Goal: Book appointment/travel/reservation

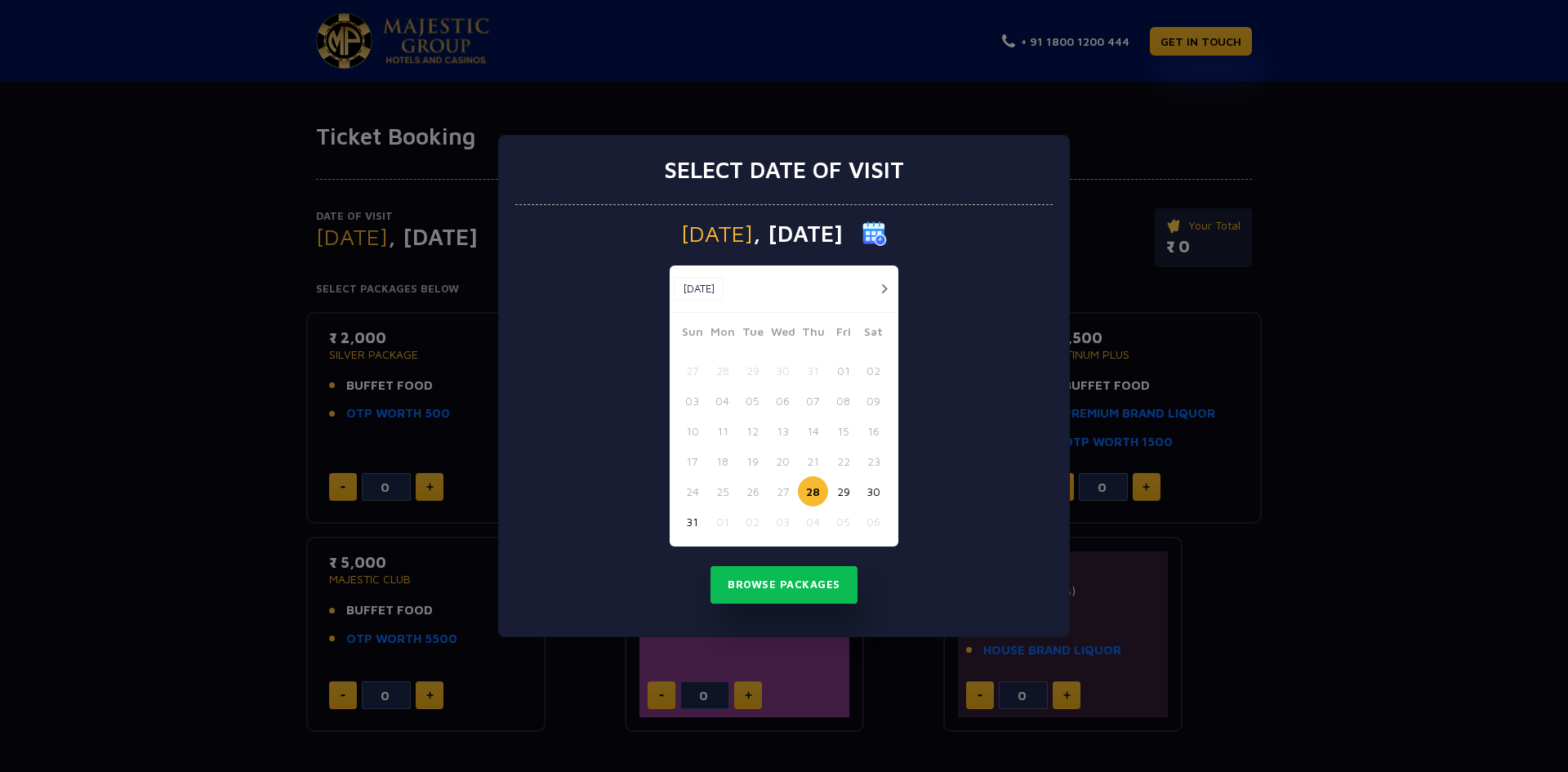
click at [872, 488] on button "30" at bounding box center [873, 491] width 30 height 30
click at [826, 578] on button "Browse Packages" at bounding box center [784, 585] width 147 height 38
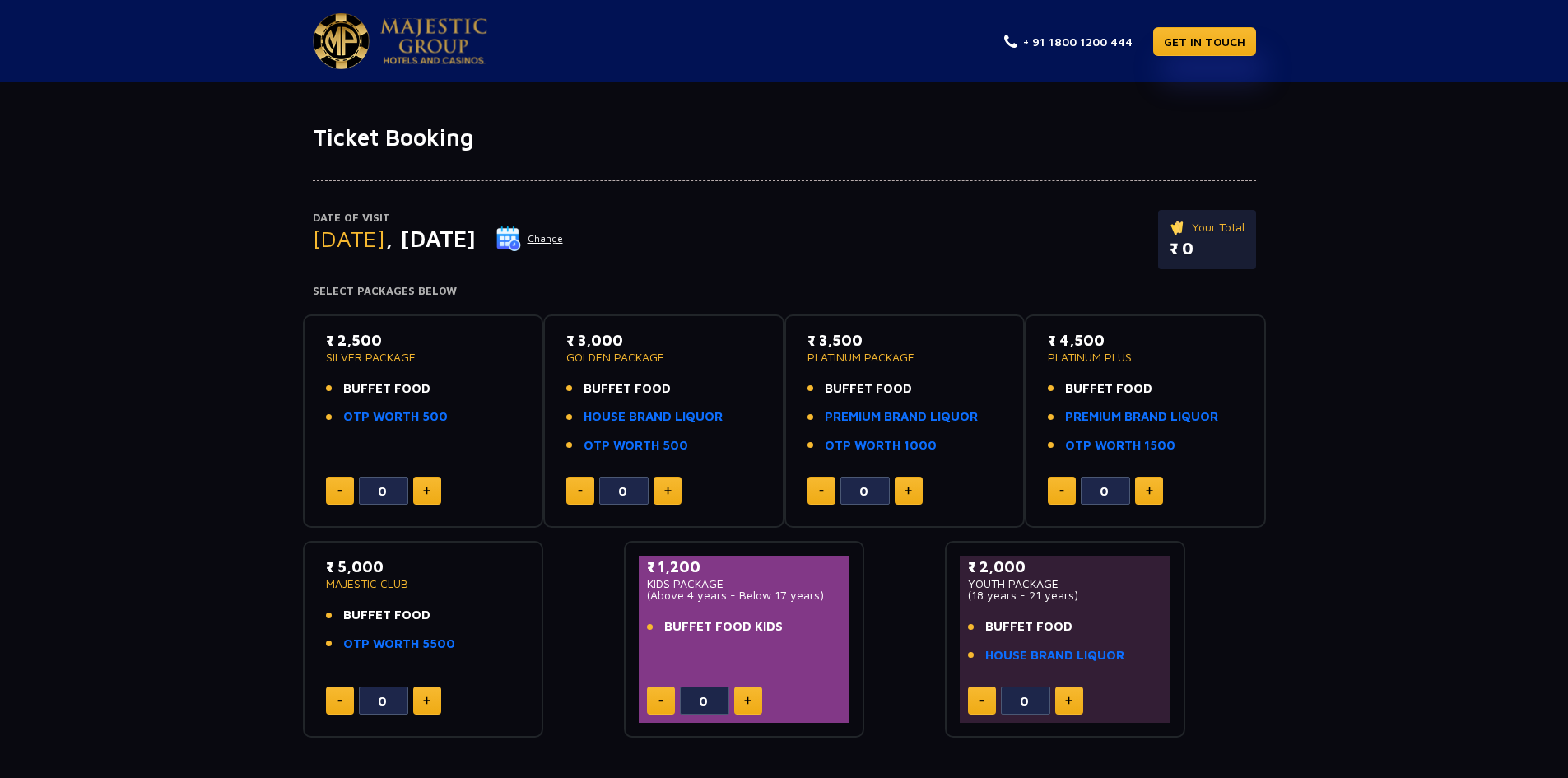
click at [426, 493] on img at bounding box center [426, 490] width 7 height 8
click at [327, 495] on button at bounding box center [339, 490] width 28 height 28
type input "0"
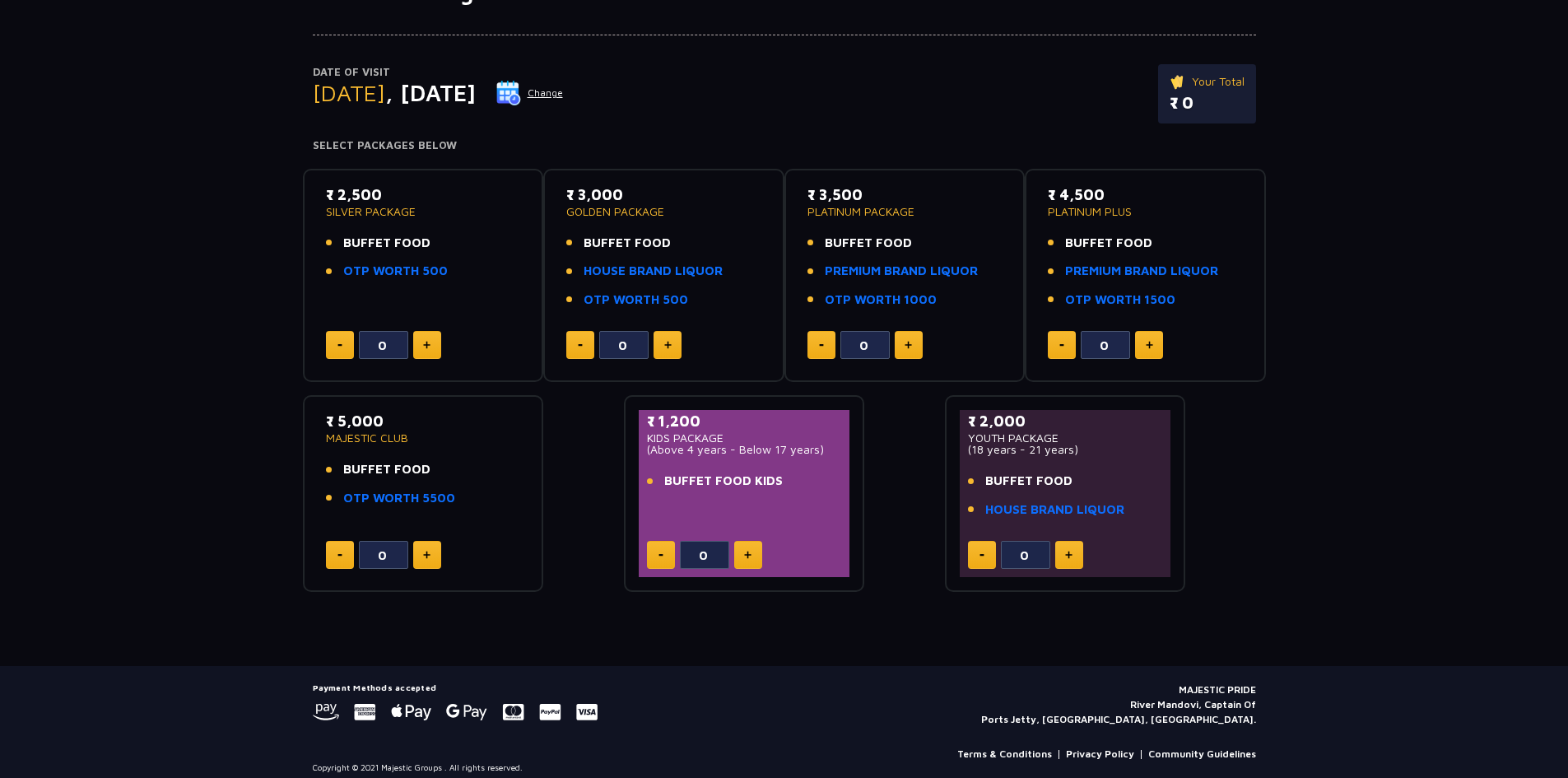
scroll to position [158, 0]
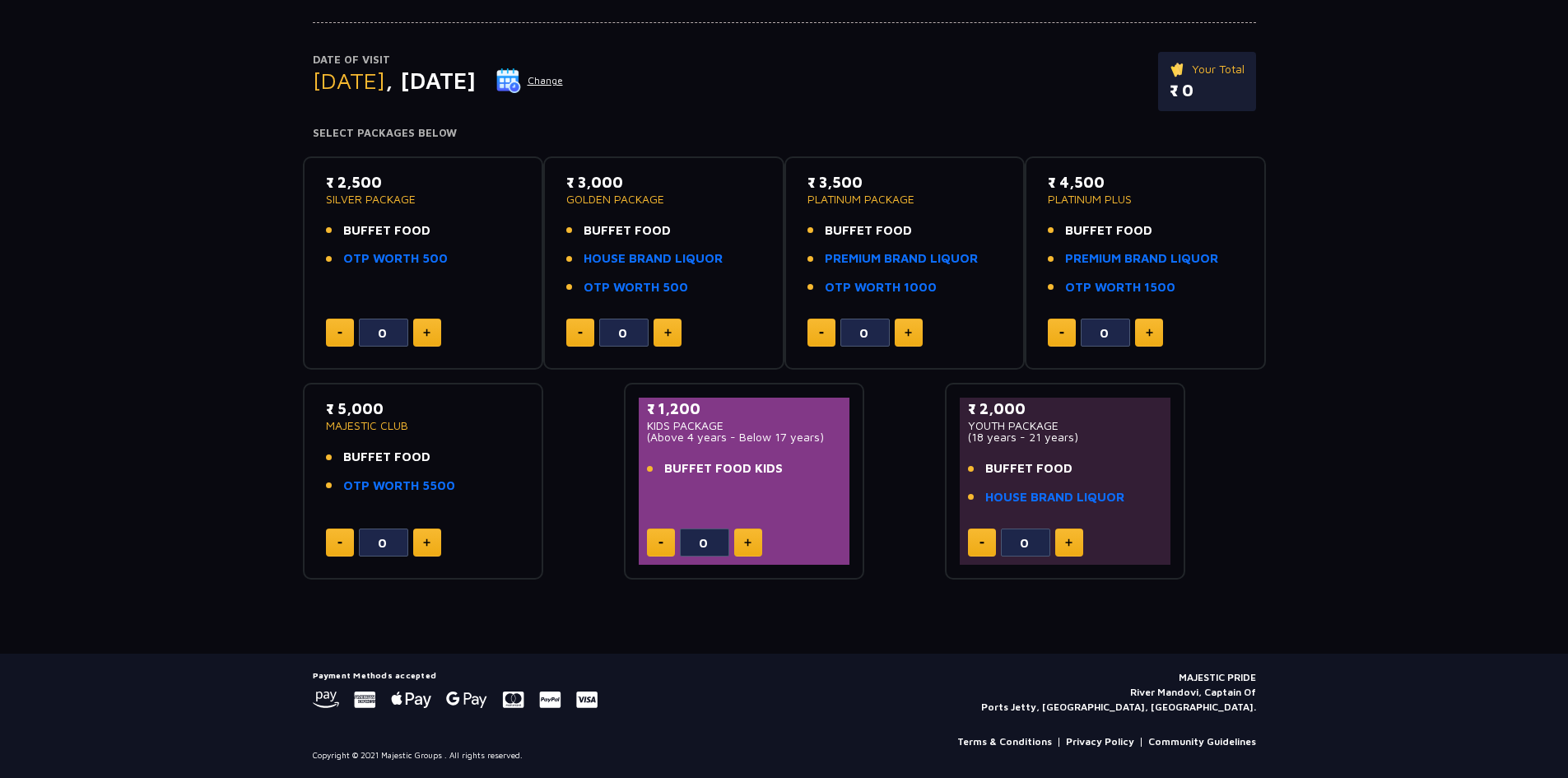
click at [420, 548] on button at bounding box center [426, 542] width 28 height 28
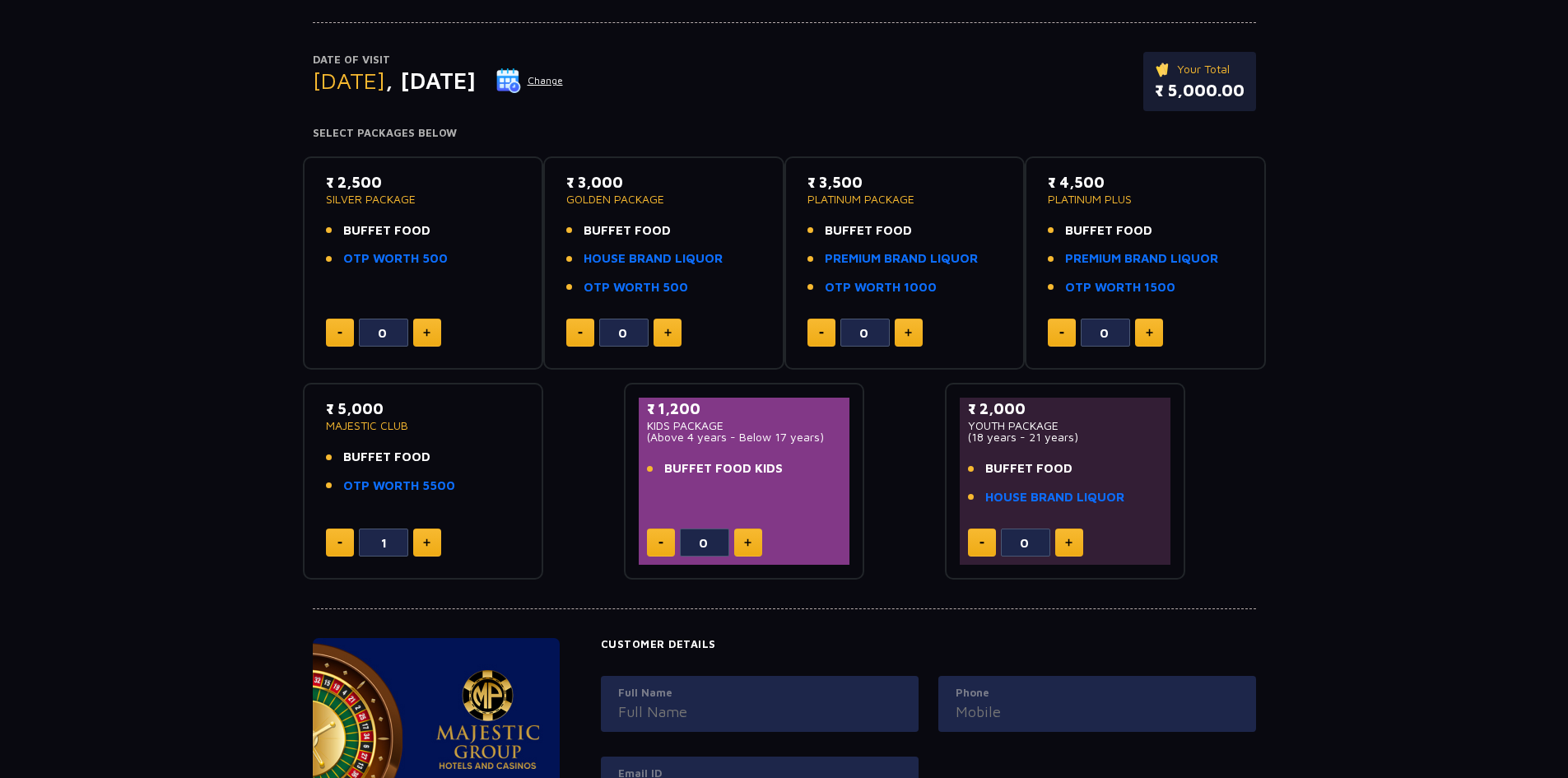
click at [329, 551] on button at bounding box center [339, 542] width 28 height 28
type input "0"
